Goal: Communication & Community: Answer question/provide support

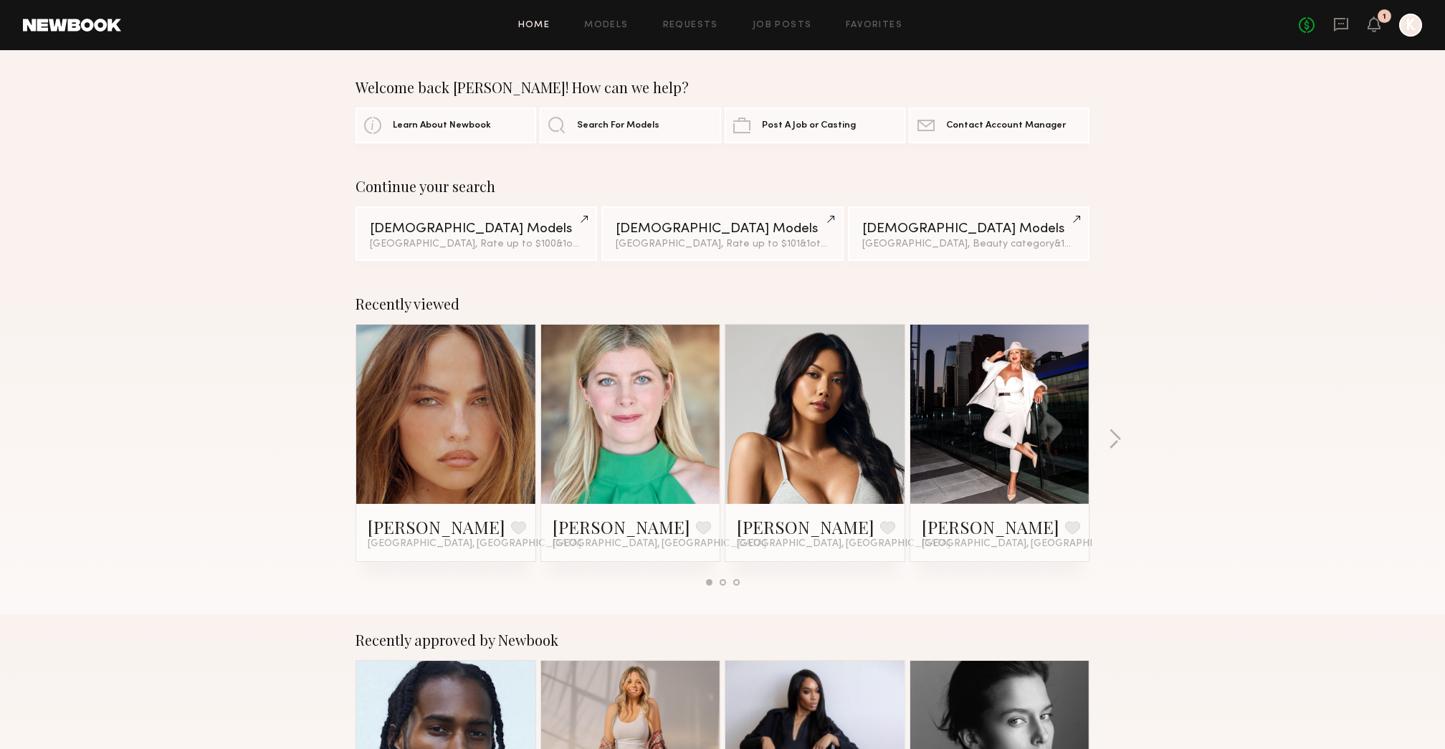
click at [1371, 33] on div "1" at bounding box center [1373, 25] width 13 height 18
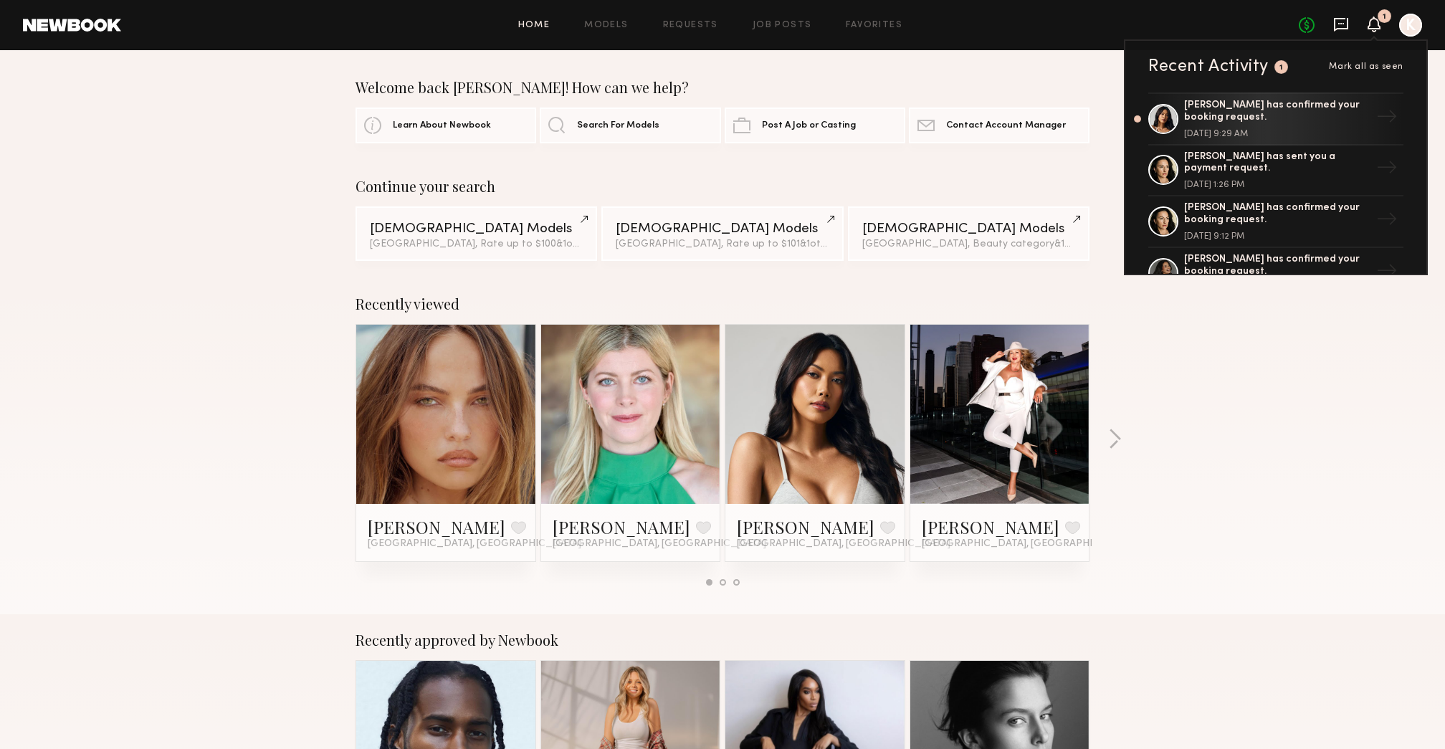
click at [1335, 27] on icon at bounding box center [1341, 24] width 16 height 16
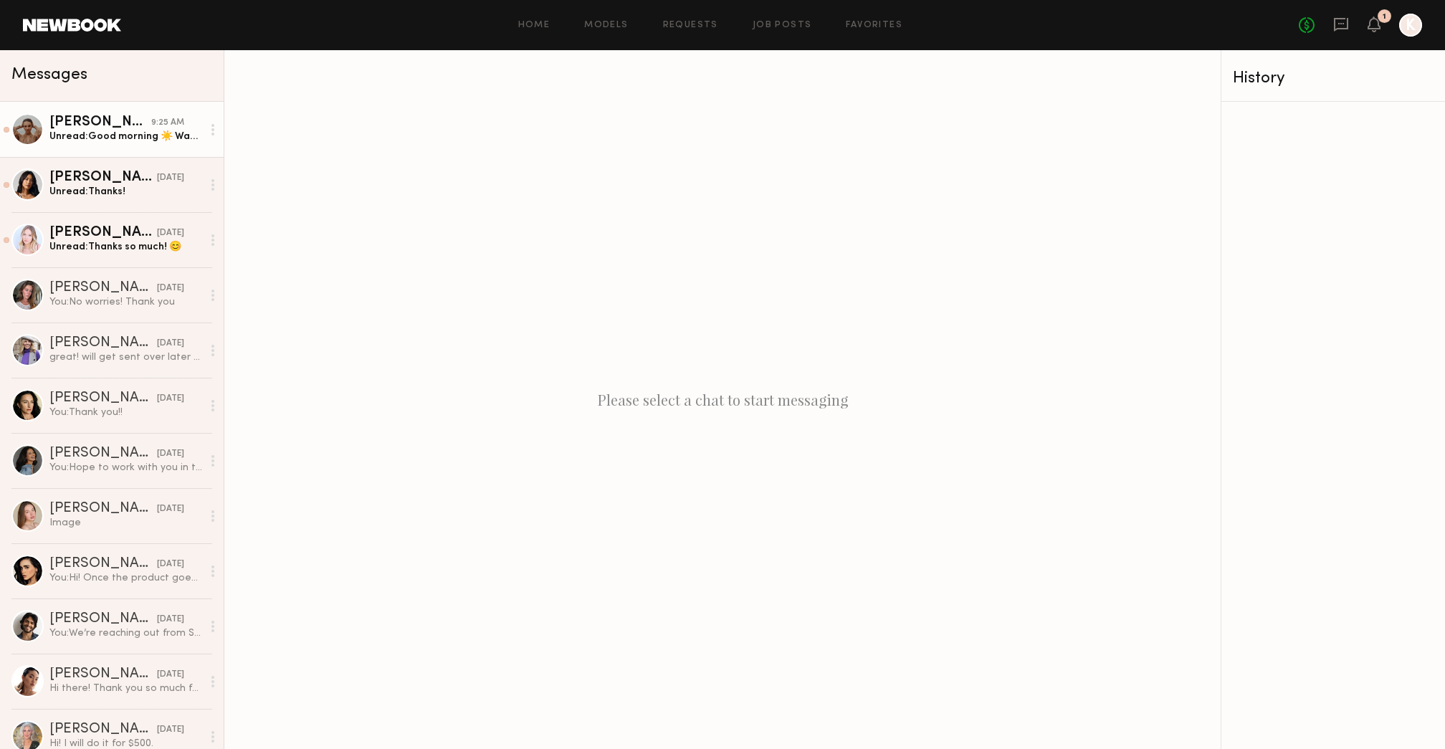
click at [115, 125] on div "[PERSON_NAME]" at bounding box center [100, 122] width 102 height 14
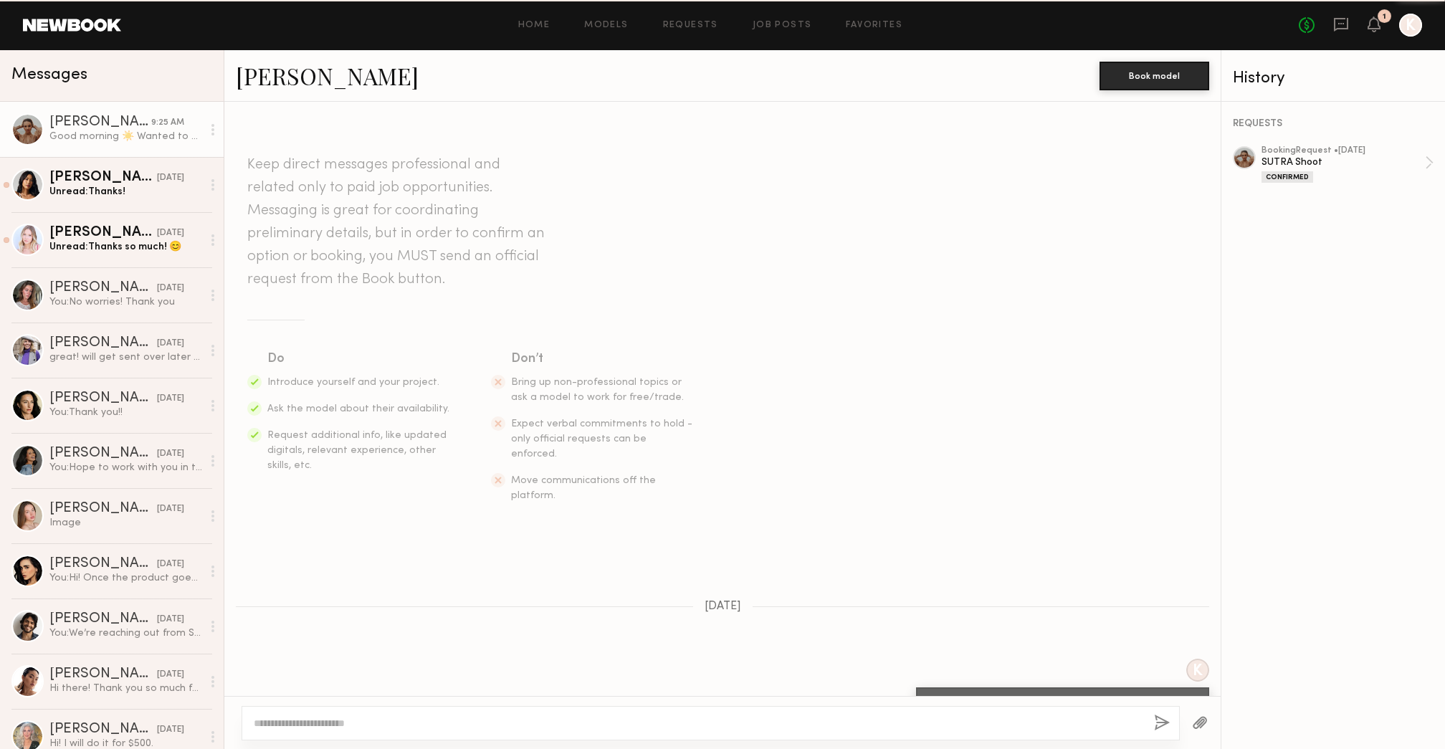
scroll to position [496, 0]
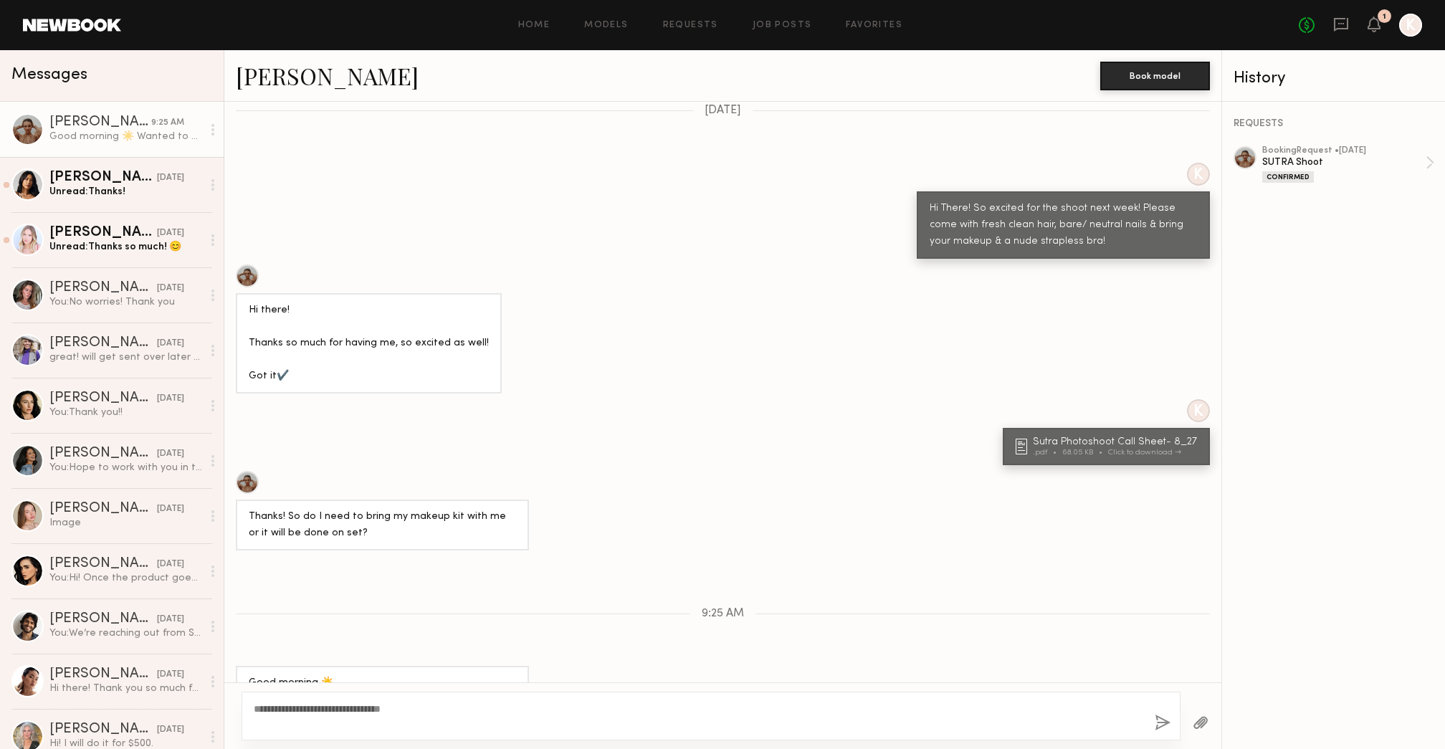
type textarea "**********"
click at [1168, 720] on button "button" at bounding box center [1163, 724] width 16 height 18
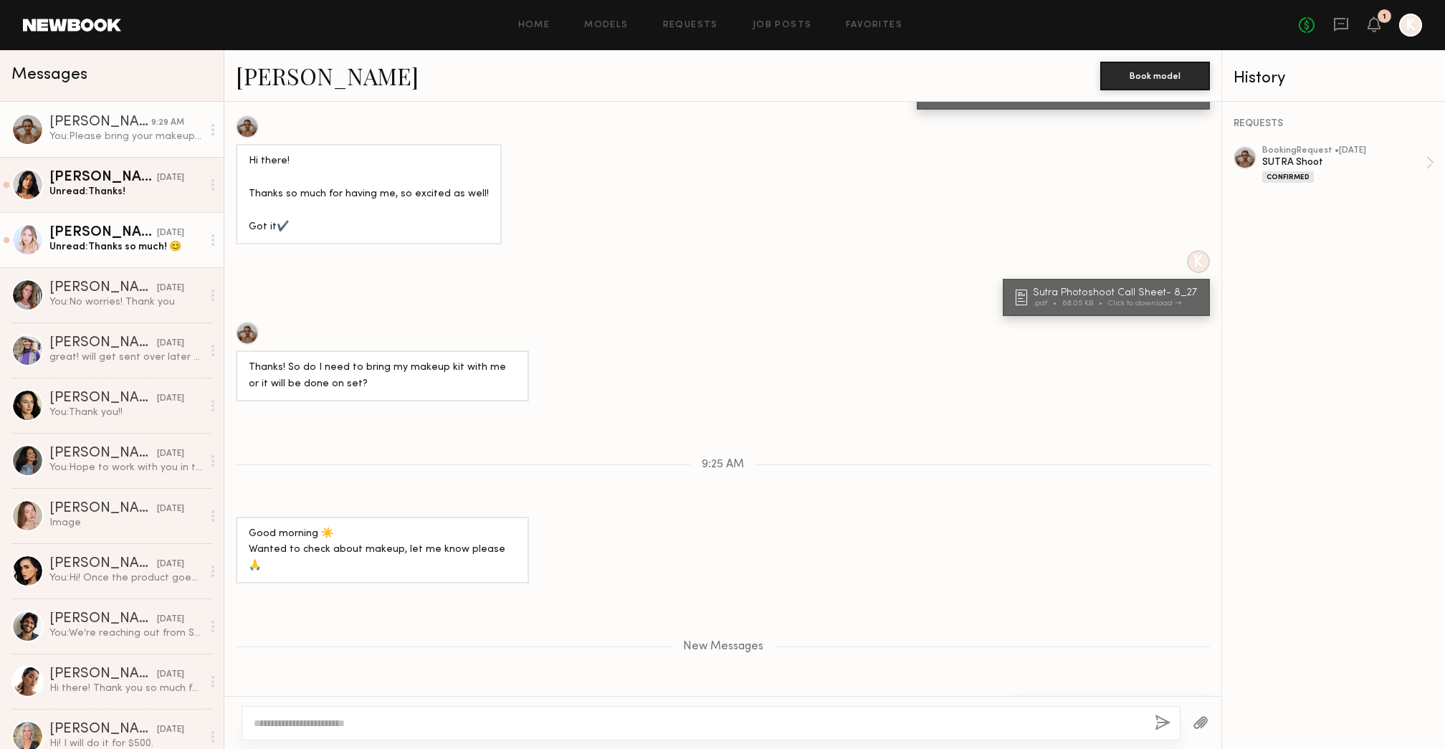
click at [155, 253] on div "Unread: Thanks so much! 😊" at bounding box center [125, 247] width 153 height 14
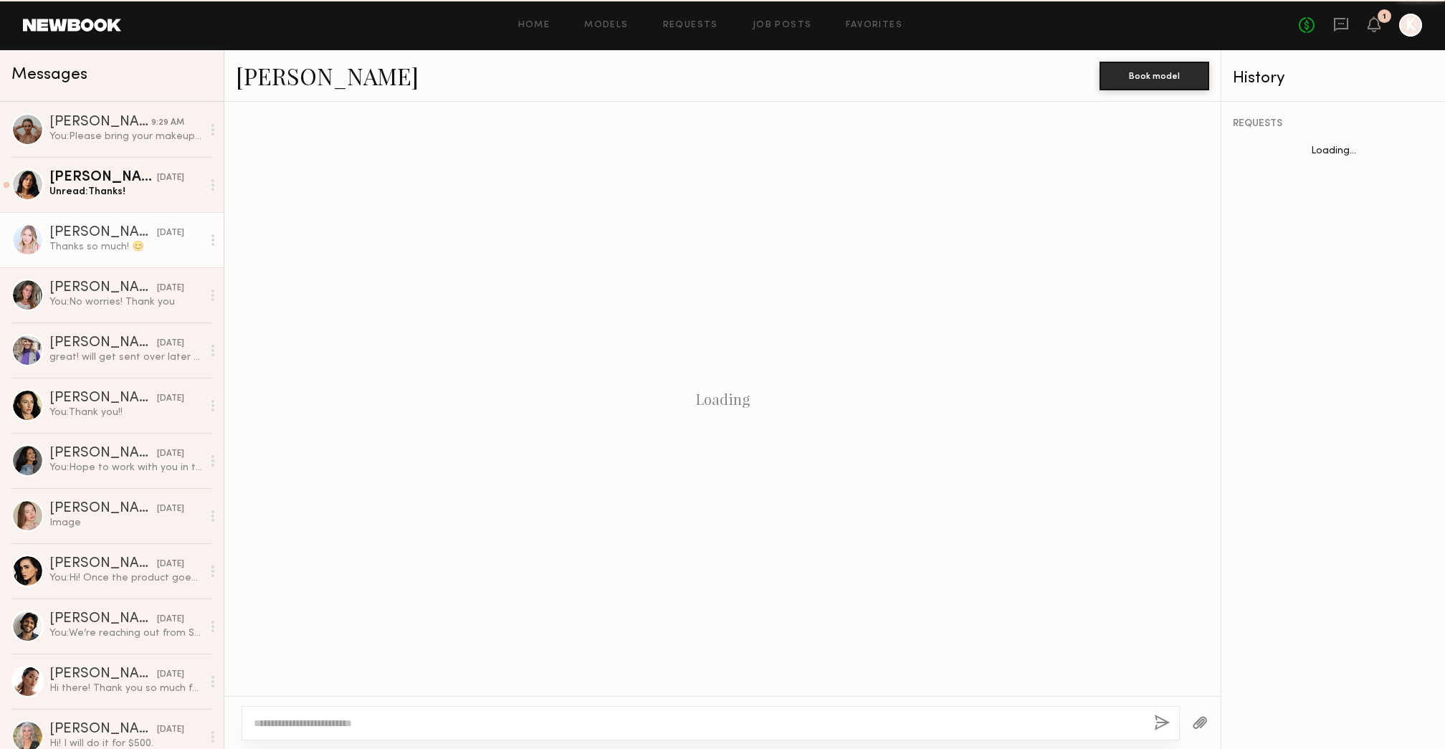
scroll to position [588, 0]
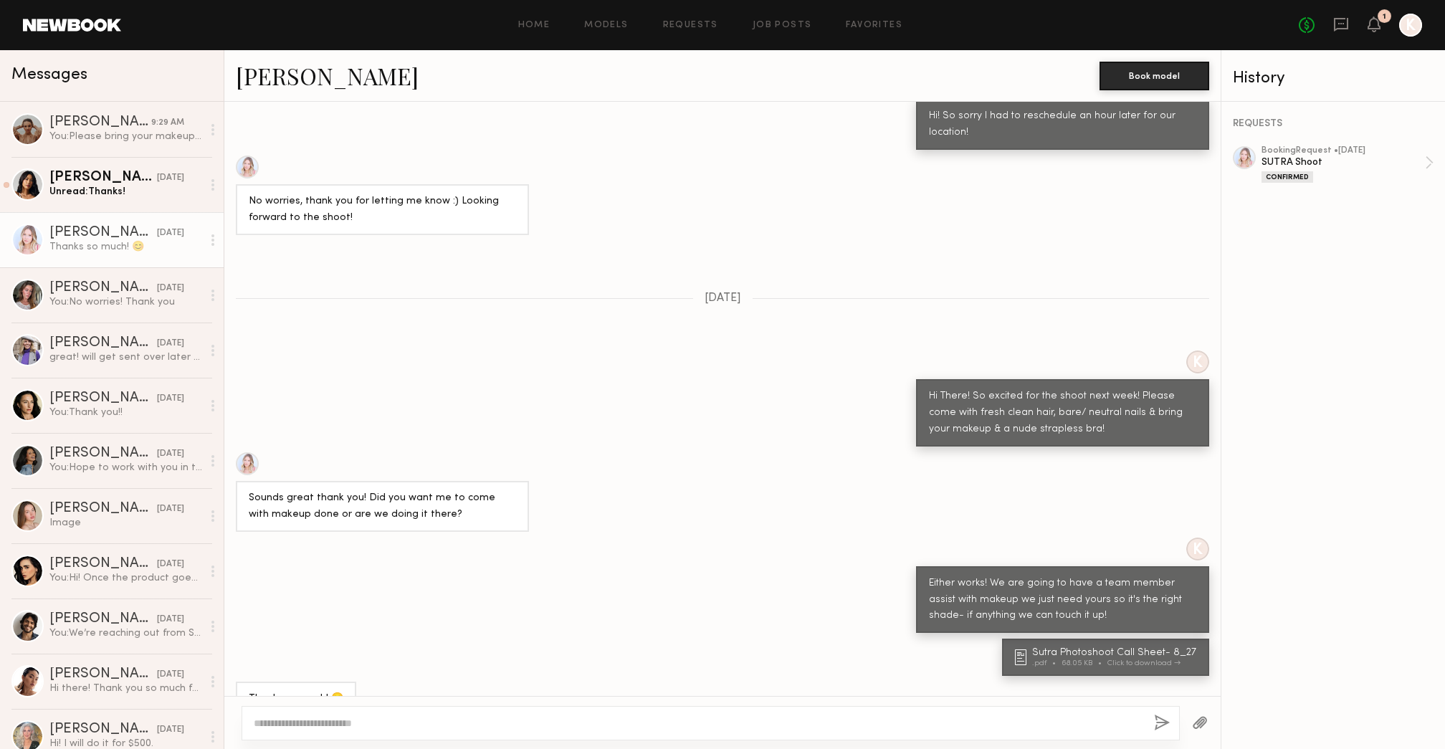
click at [131, 213] on link "[PERSON_NAME] [DATE] Thanks so much! 😊" at bounding box center [112, 239] width 224 height 55
click at [128, 196] on div "Unread: Thanks!" at bounding box center [125, 192] width 153 height 14
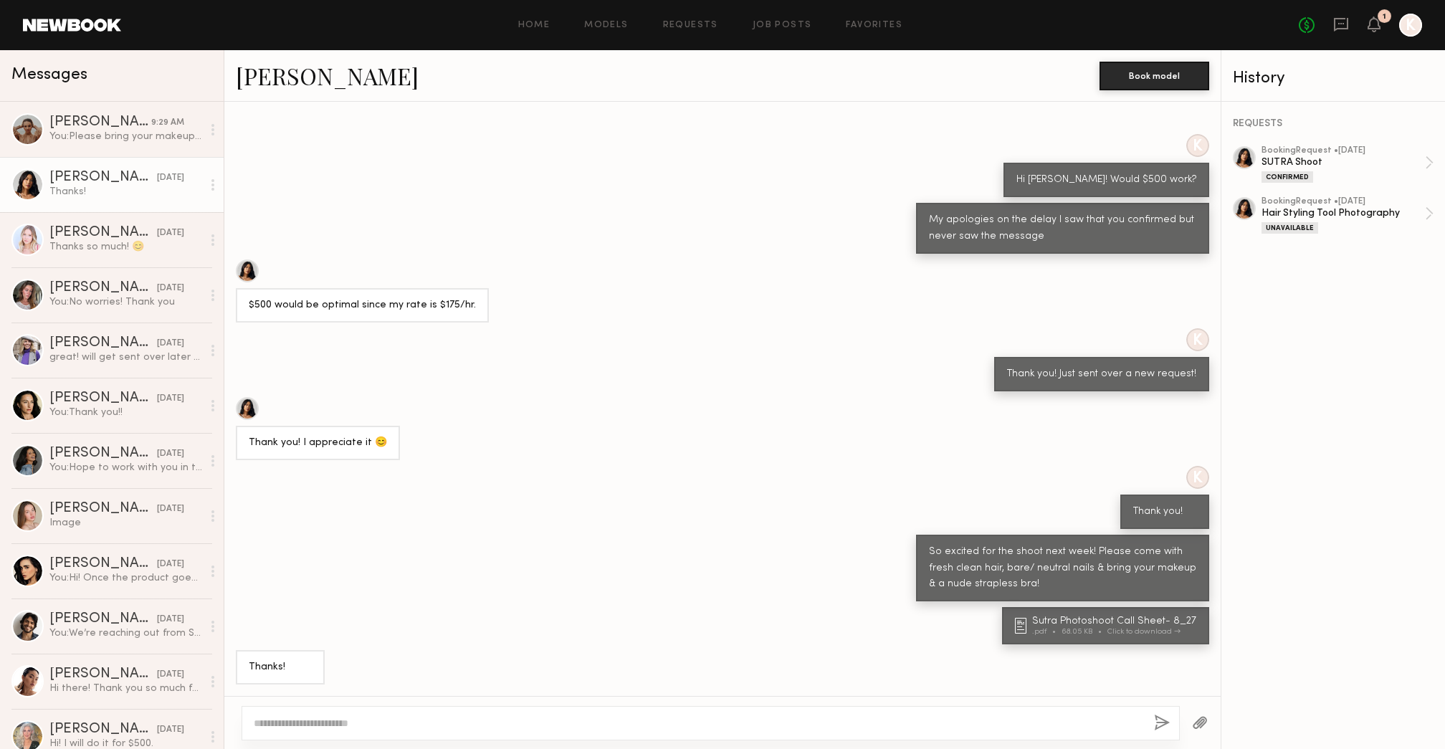
scroll to position [407, 0]
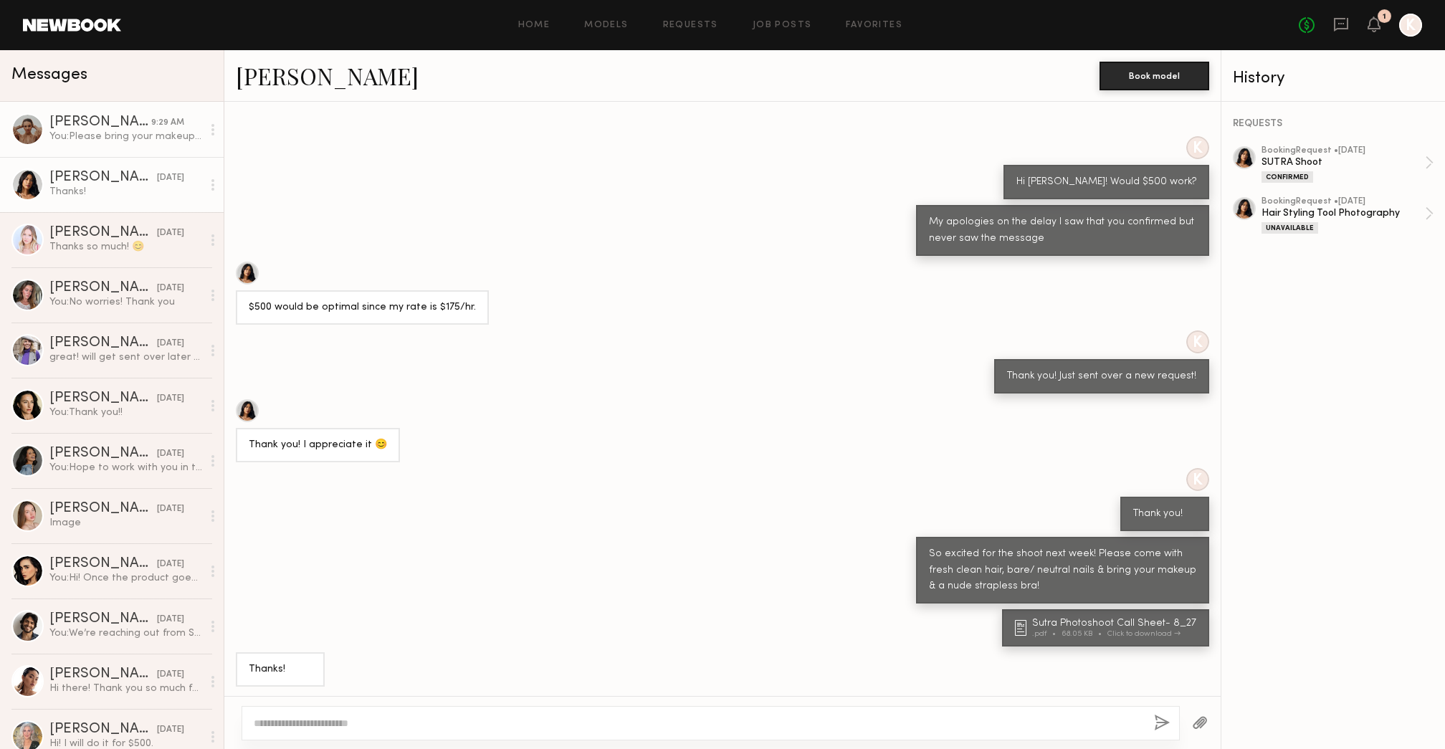
click at [122, 129] on div "[PERSON_NAME]" at bounding box center [100, 122] width 102 height 14
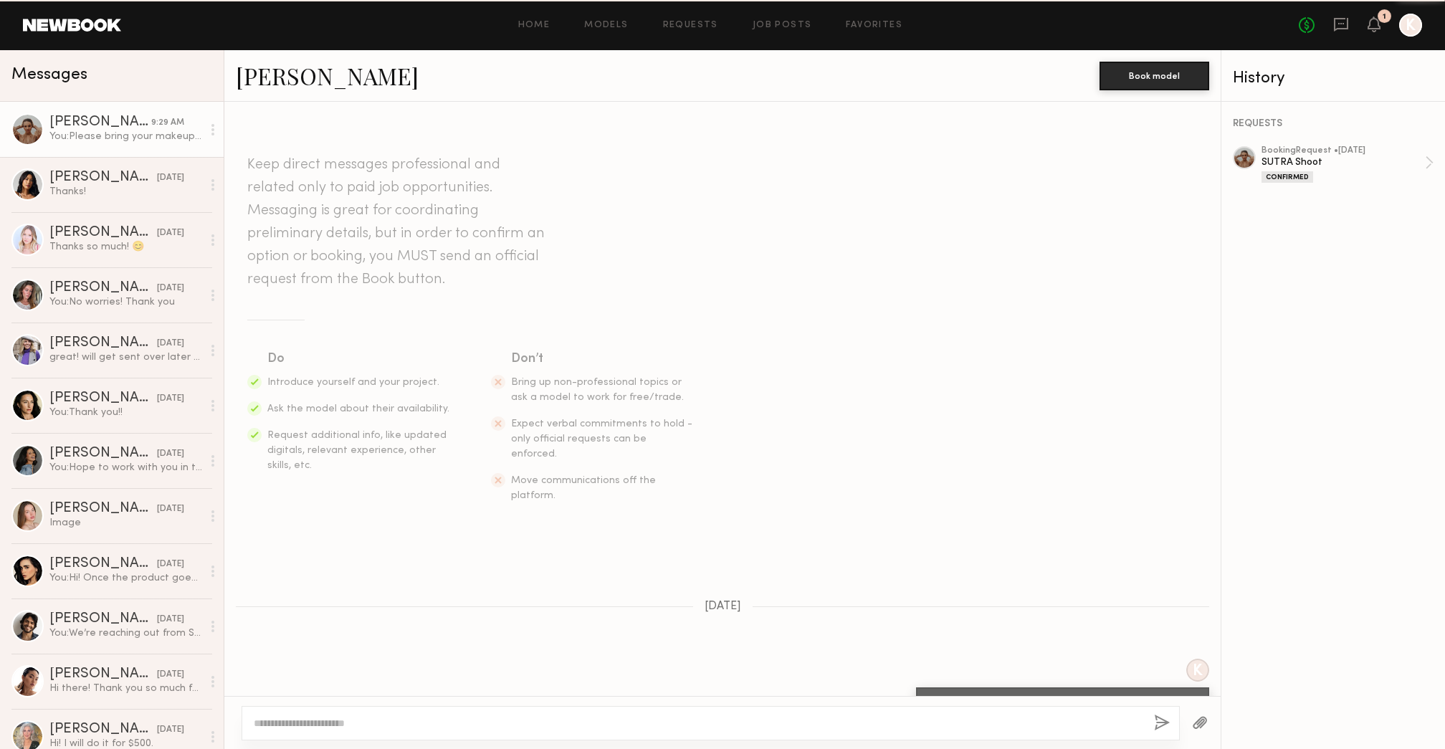
scroll to position [536, 0]
